Goal: Check status

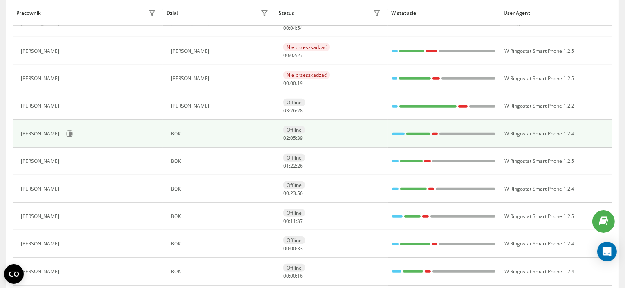
scroll to position [560, 0]
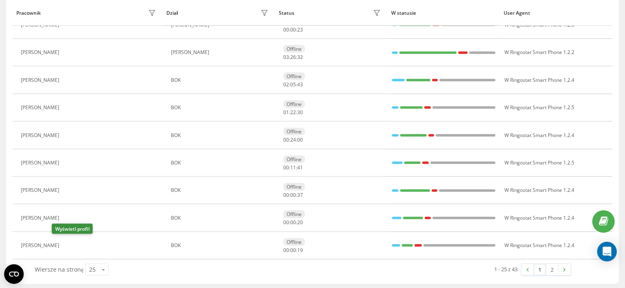
click at [65, 244] on icon at bounding box center [68, 245] width 7 height 7
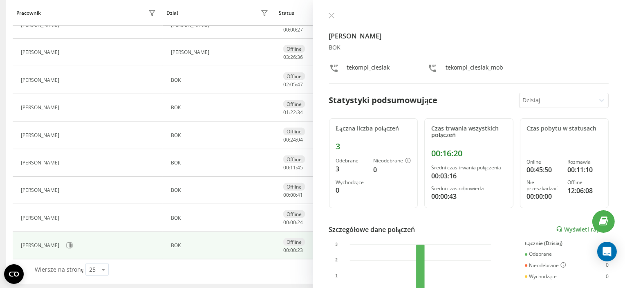
drag, startPoint x: 328, startPoint y: 20, endPoint x: 327, endPoint y: 24, distance: 4.7
click at [328, 20] on div "[PERSON_NAME] BOK tekompl_cieslak tekompl_cieslak_mob Statystyki podsumowujące …" at bounding box center [469, 144] width 313 height 288
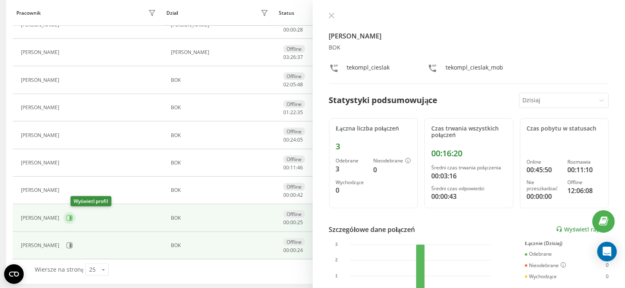
click at [73, 215] on icon at bounding box center [69, 218] width 7 height 7
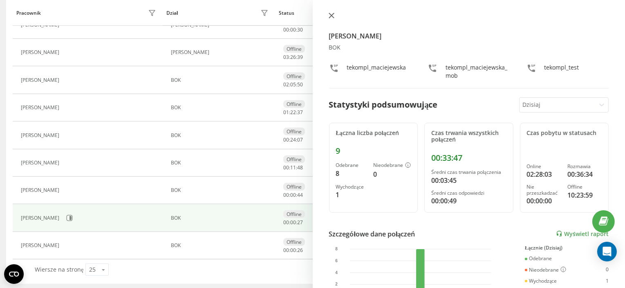
click at [334, 15] on button at bounding box center [331, 16] width 11 height 8
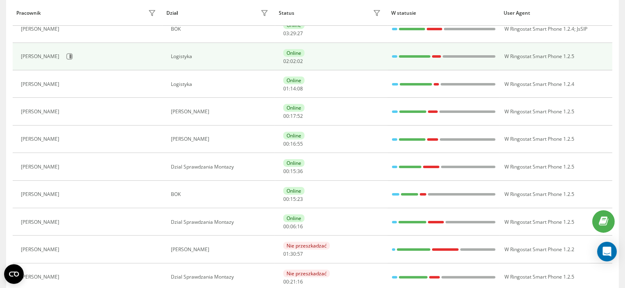
scroll to position [202, 0]
